Goal: Obtain resource: Download file/media

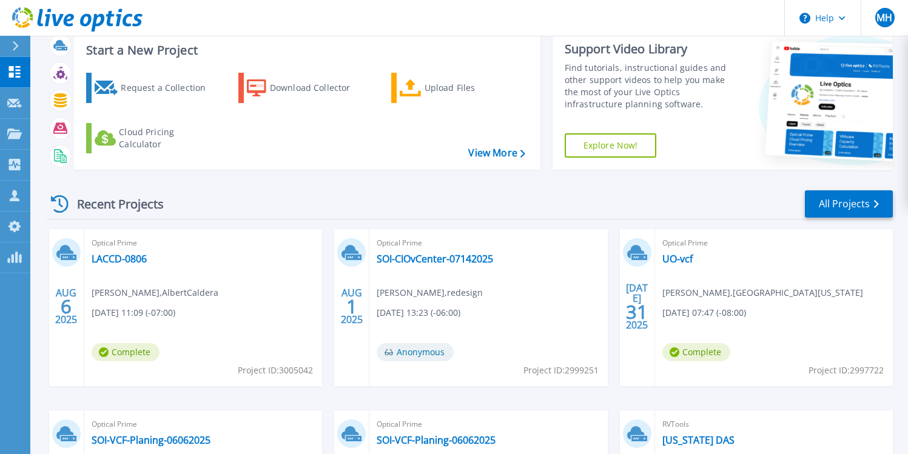
scroll to position [41, 0]
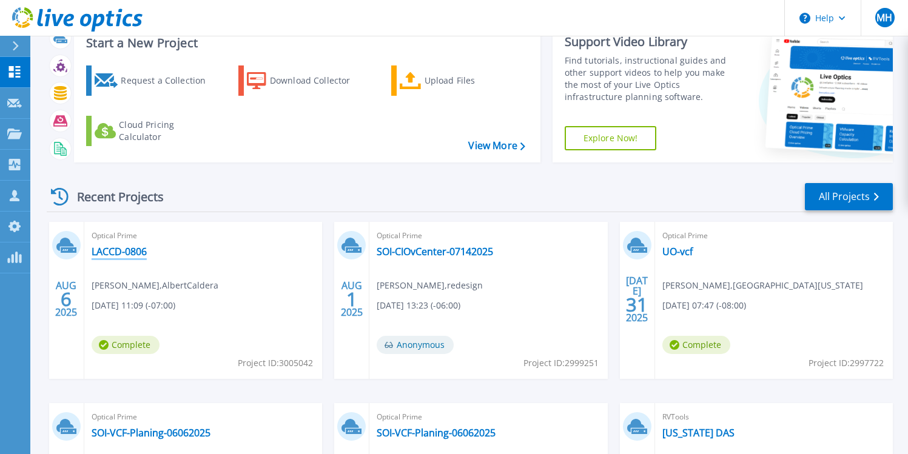
click at [127, 252] on link "LACCD-0806" at bounding box center [119, 252] width 55 height 12
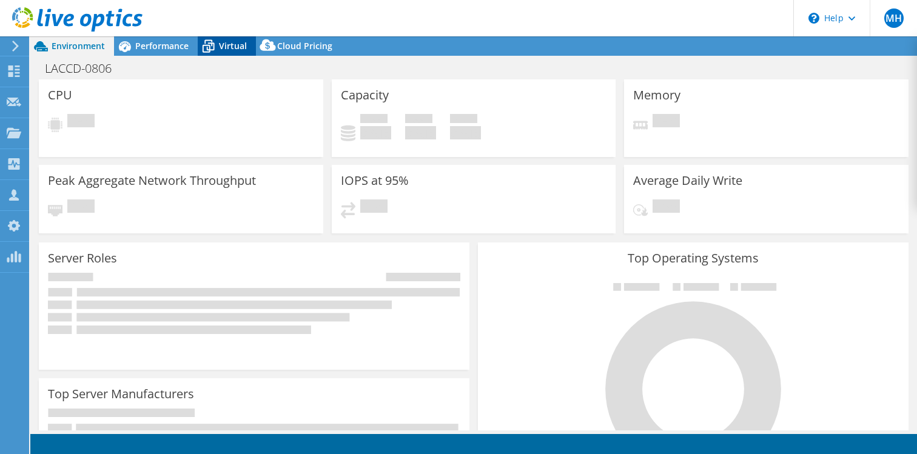
select select "USD"
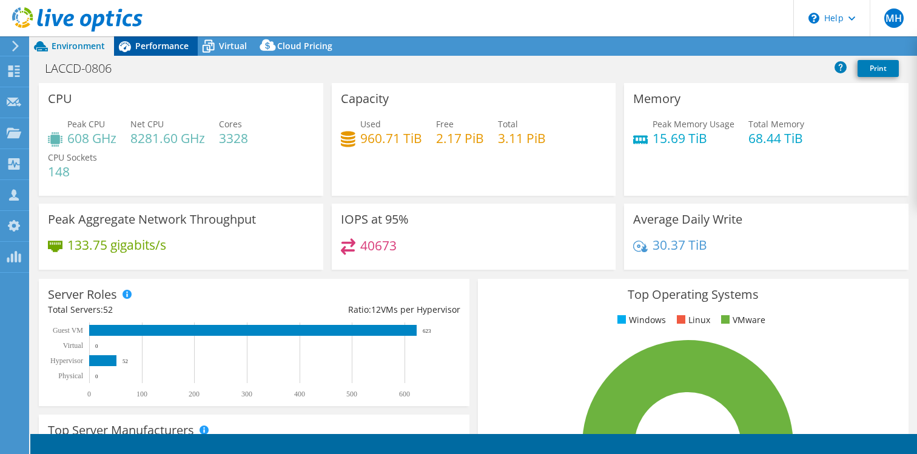
click at [167, 44] on span "Performance" at bounding box center [161, 46] width 53 height 12
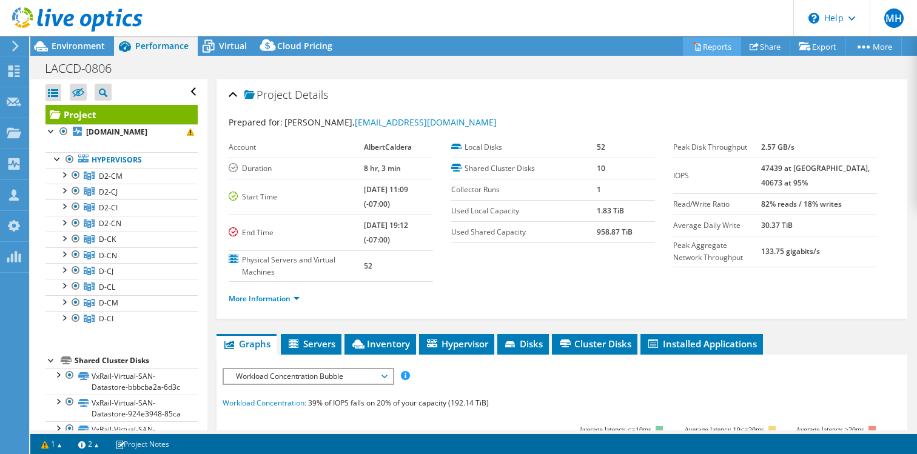
click at [704, 42] on link "Reports" at bounding box center [712, 46] width 58 height 19
click at [709, 44] on link "Reports" at bounding box center [712, 46] width 58 height 19
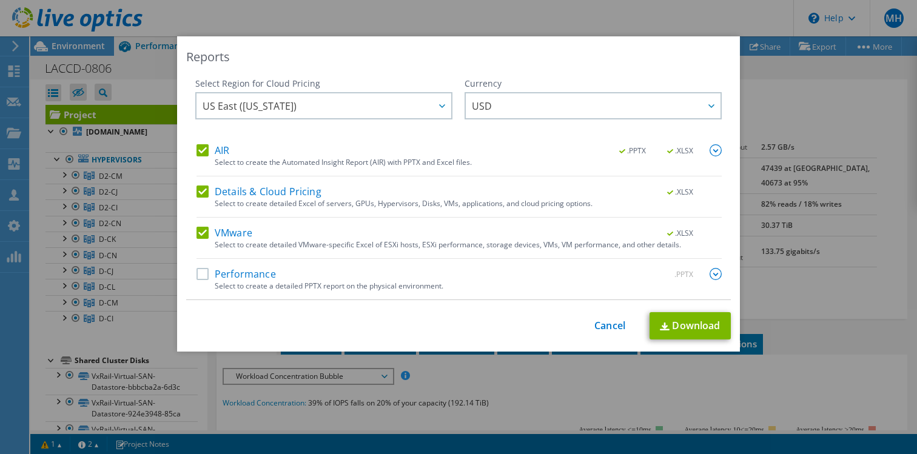
click at [201, 194] on label "Details & Cloud Pricing" at bounding box center [259, 192] width 125 height 12
click at [0, 0] on input "Details & Cloud Pricing" at bounding box center [0, 0] width 0 height 0
click at [202, 159] on div "AIR .PPTX .XLSX Select to create the Automated Insight Report (AIR) with PPTX a…" at bounding box center [459, 160] width 525 height 32
click at [200, 155] on label "AIR" at bounding box center [213, 150] width 33 height 12
click at [0, 0] on input "AIR" at bounding box center [0, 0] width 0 height 0
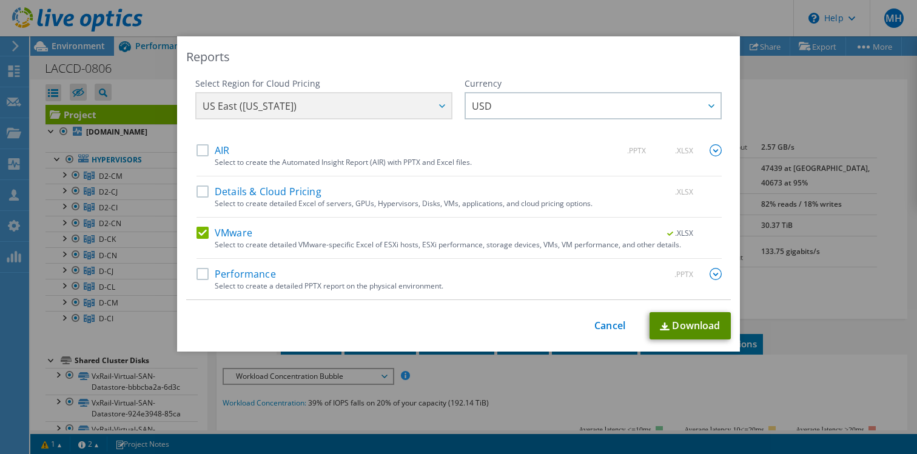
click at [667, 324] on link "Download" at bounding box center [690, 325] width 81 height 27
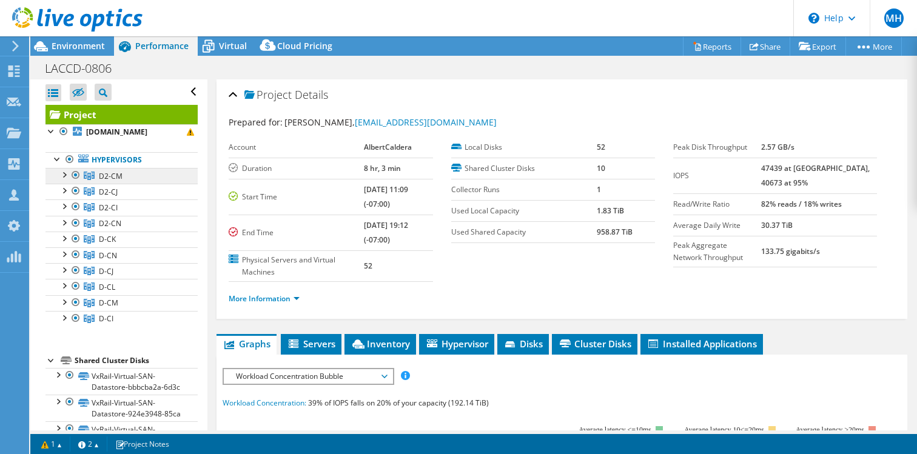
click at [128, 177] on link "D2-CM" at bounding box center [122, 176] width 152 height 16
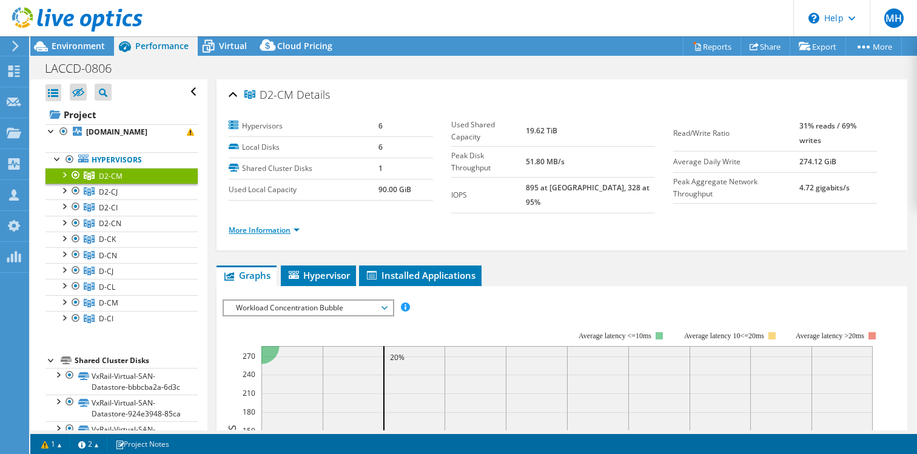
click at [274, 225] on link "More Information" at bounding box center [264, 230] width 71 height 10
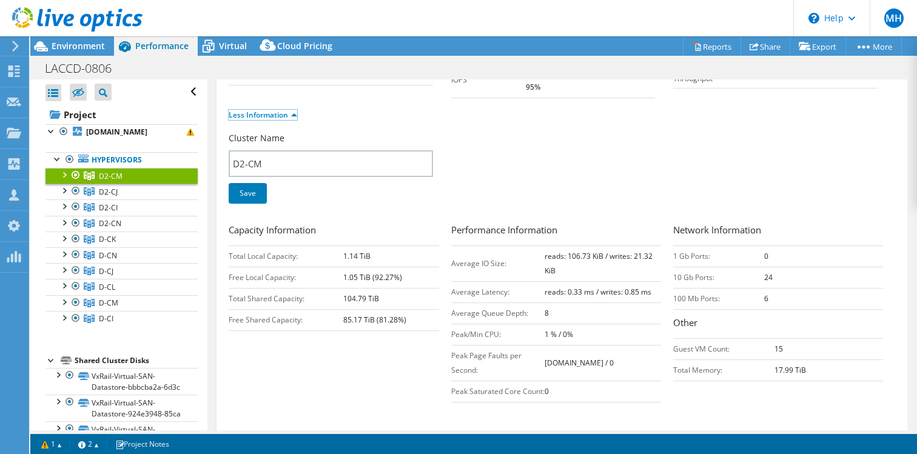
scroll to position [118, 0]
